Goal: Information Seeking & Learning: Learn about a topic

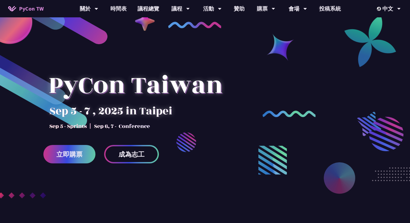
click at [139, 155] on span "成為志工" at bounding box center [132, 154] width 26 height 7
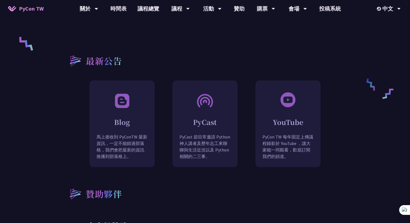
scroll to position [395, 0]
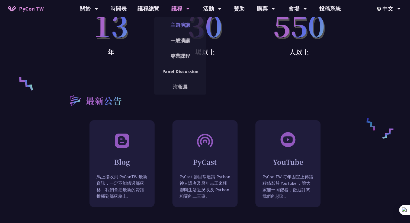
click at [177, 19] on link "主題演講" at bounding box center [180, 25] width 52 height 13
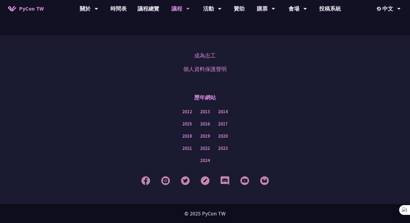
scroll to position [960, 0]
click at [217, 45] on link "閃電秀" at bounding box center [212, 40] width 52 height 13
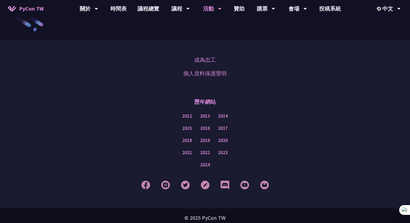
scroll to position [714, 0]
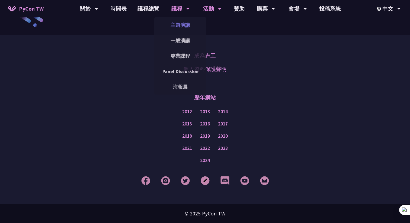
click at [177, 26] on link "主題演講" at bounding box center [180, 25] width 52 height 13
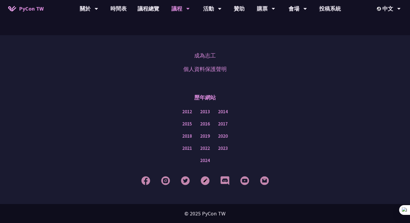
scroll to position [960, 0]
click at [185, 55] on link "專業課程" at bounding box center [180, 56] width 52 height 13
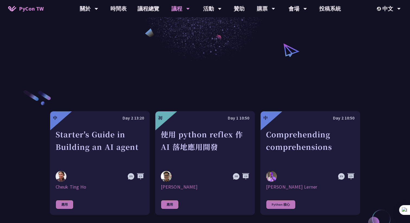
scroll to position [162, 0]
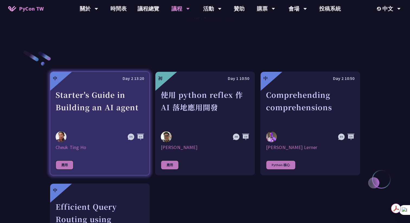
click at [141, 160] on link "中 Day 2 13:20 Starter's Guide in Building an AI agent Cheuk Ting Ho 應用" at bounding box center [100, 124] width 100 height 104
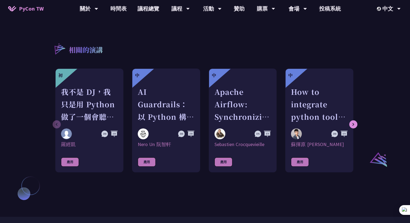
scroll to position [333, 0]
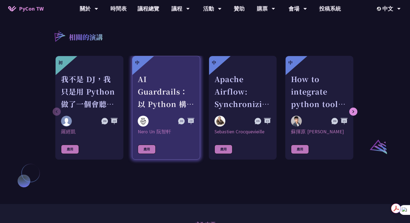
click at [169, 144] on link "中 AI Guardrails：以 Python 構建企業級 LLM 安全防護策略 [PERSON_NAME] Un [PERSON_NAME] 應用" at bounding box center [166, 108] width 68 height 104
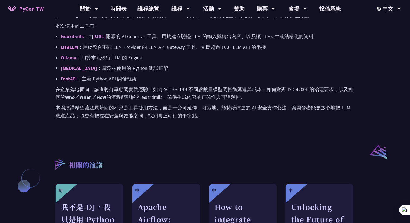
scroll to position [314, 0]
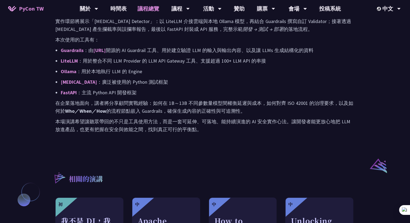
click at [153, 6] on link "議程總覽" at bounding box center [148, 8] width 33 height 17
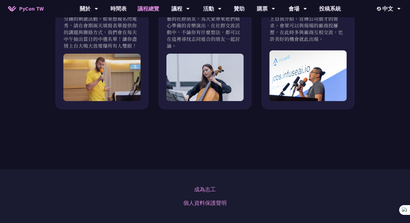
scroll to position [604, 0]
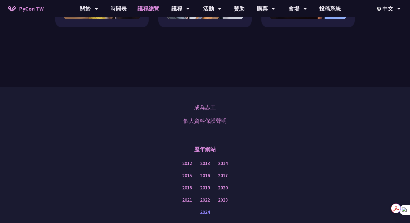
click at [208, 211] on link "2024" at bounding box center [205, 212] width 10 height 7
